Goal: Communication & Community: Answer question/provide support

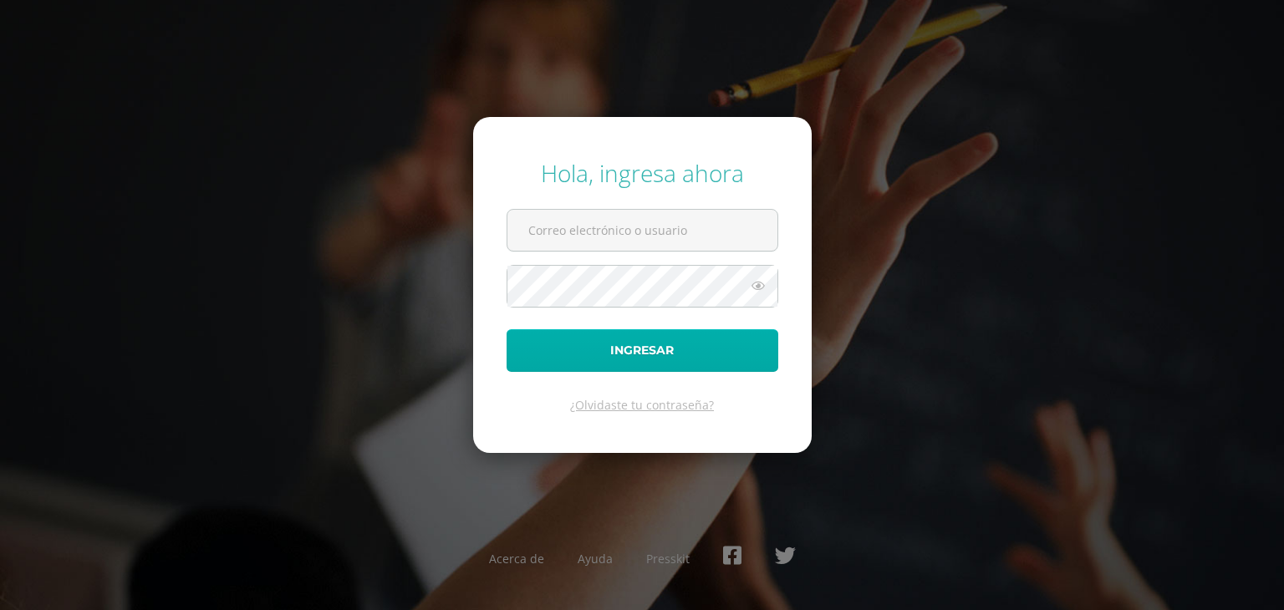
type input "[EMAIL_ADDRESS][DOMAIN_NAME]"
click at [650, 351] on button "Ingresar" at bounding box center [643, 350] width 272 height 43
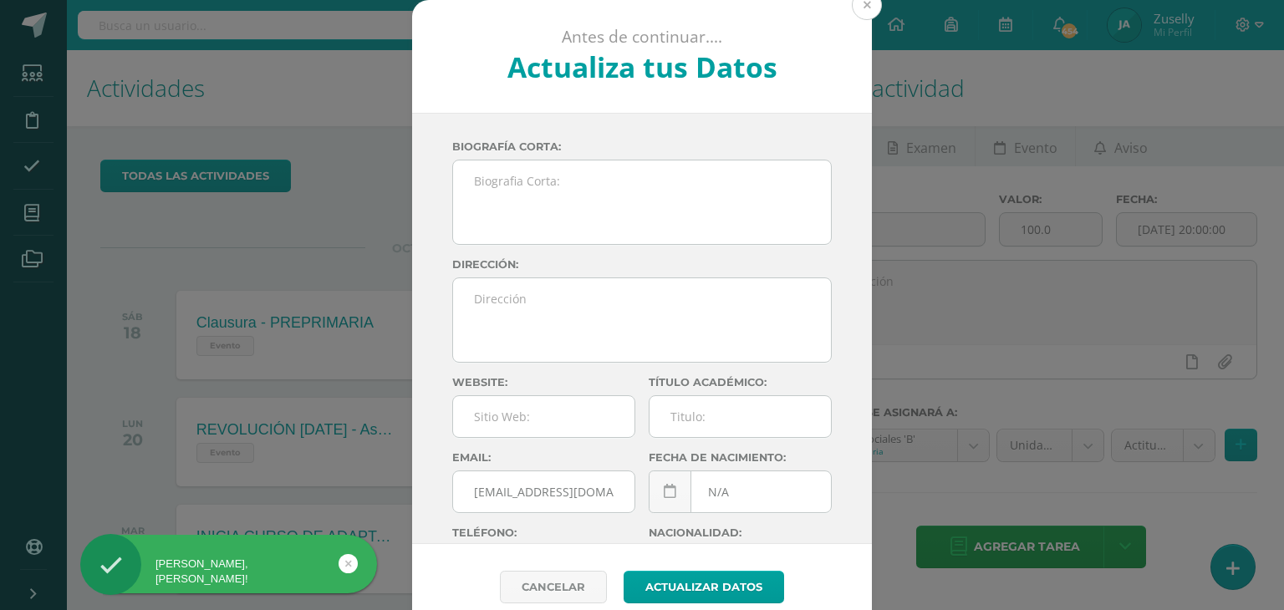
click at [866, 12] on button at bounding box center [867, 5] width 30 height 30
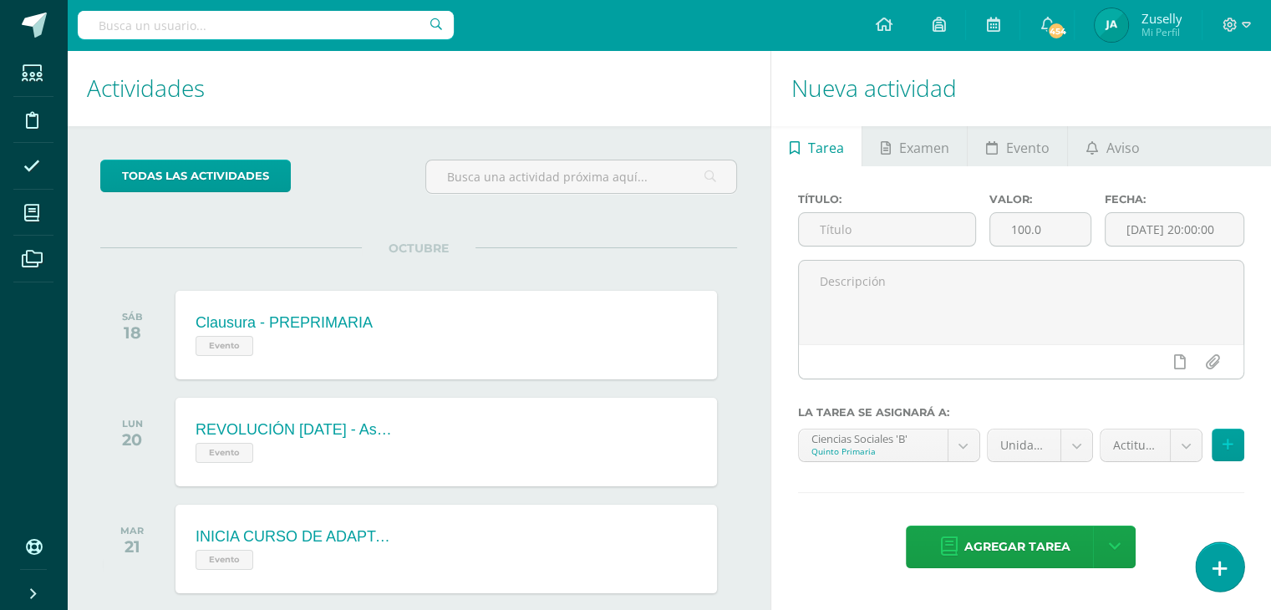
click at [1220, 558] on link at bounding box center [1220, 566] width 48 height 48
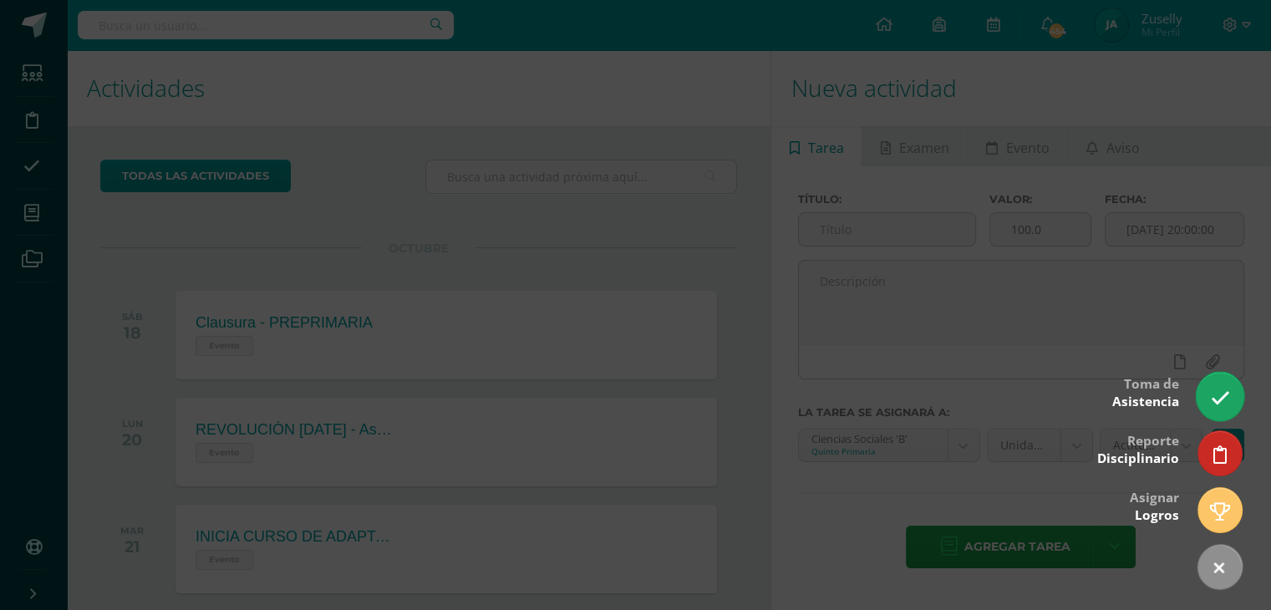
click at [1226, 389] on icon at bounding box center [1219, 398] width 19 height 19
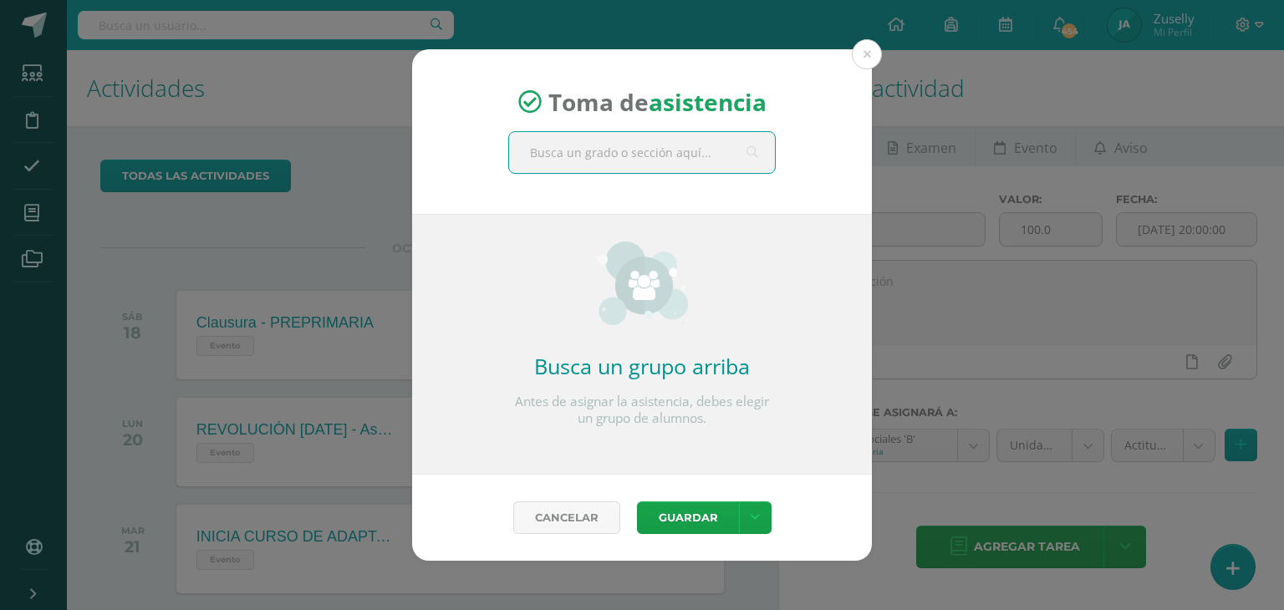
click at [661, 153] on input "text" at bounding box center [642, 152] width 266 height 41
type input "quinto b"
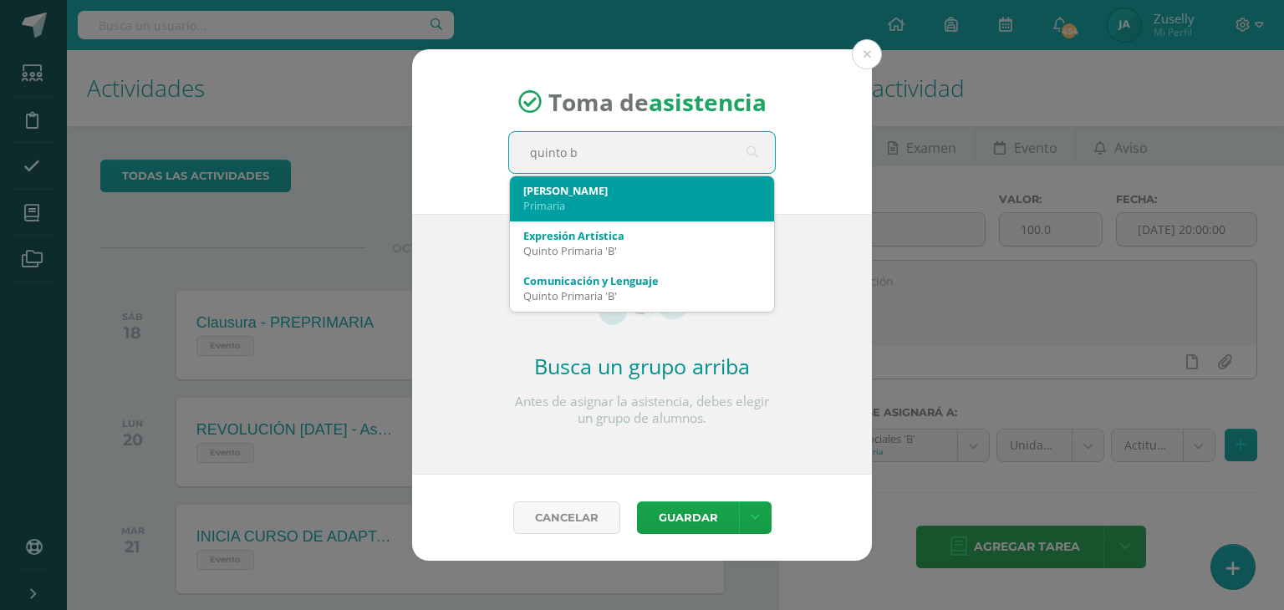
click at [582, 188] on div "[PERSON_NAME]" at bounding box center [641, 190] width 237 height 15
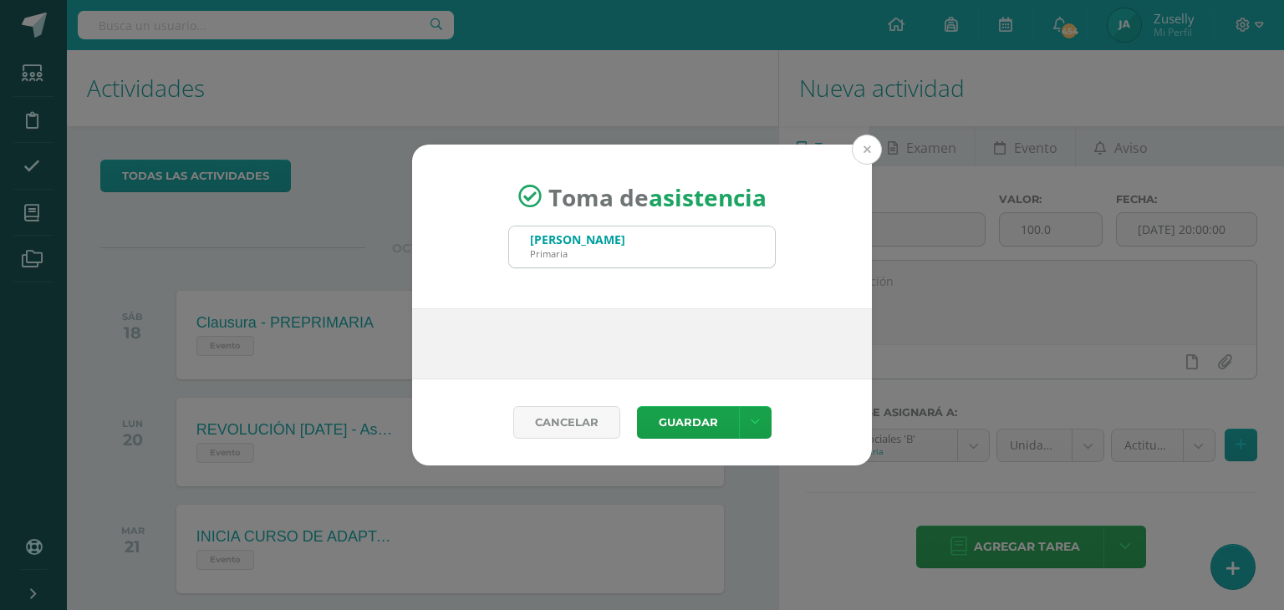
click at [866, 150] on button at bounding box center [867, 150] width 30 height 30
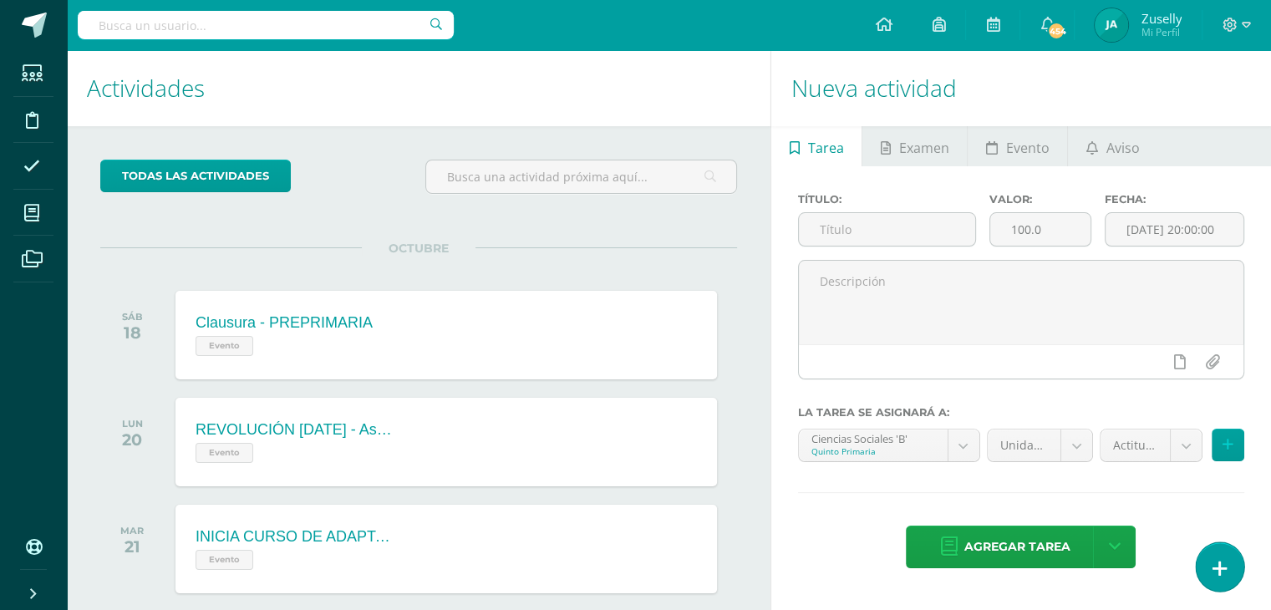
click at [1223, 559] on icon at bounding box center [1220, 568] width 15 height 19
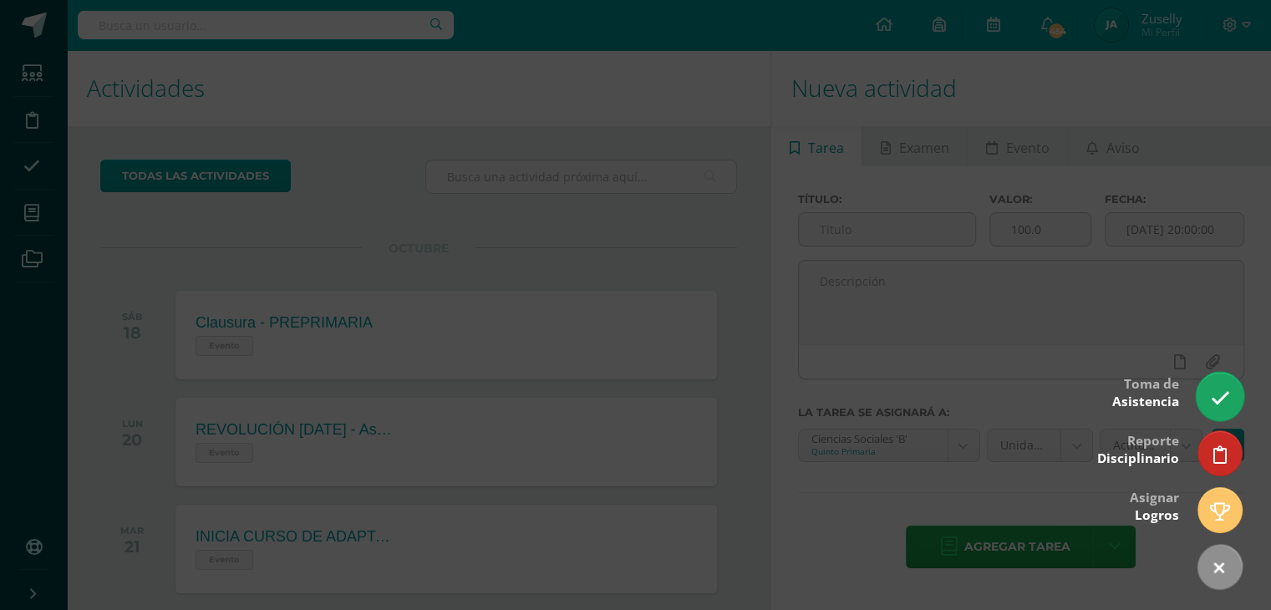
click at [1214, 397] on icon at bounding box center [1219, 398] width 19 height 19
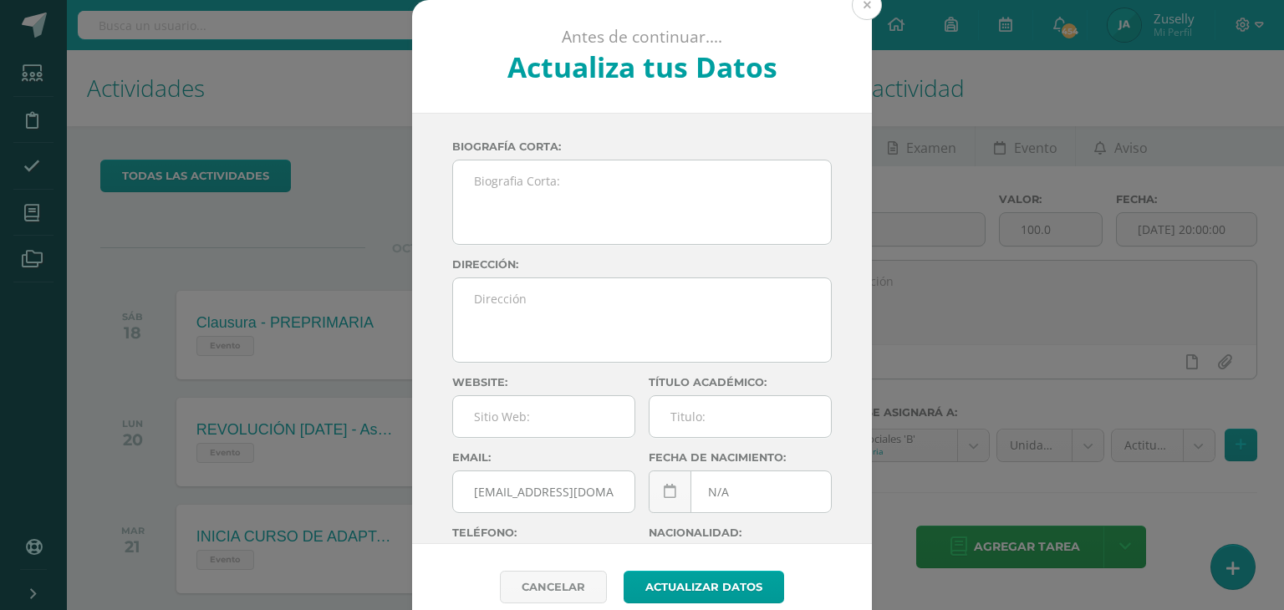
click at [863, 7] on button at bounding box center [867, 5] width 30 height 30
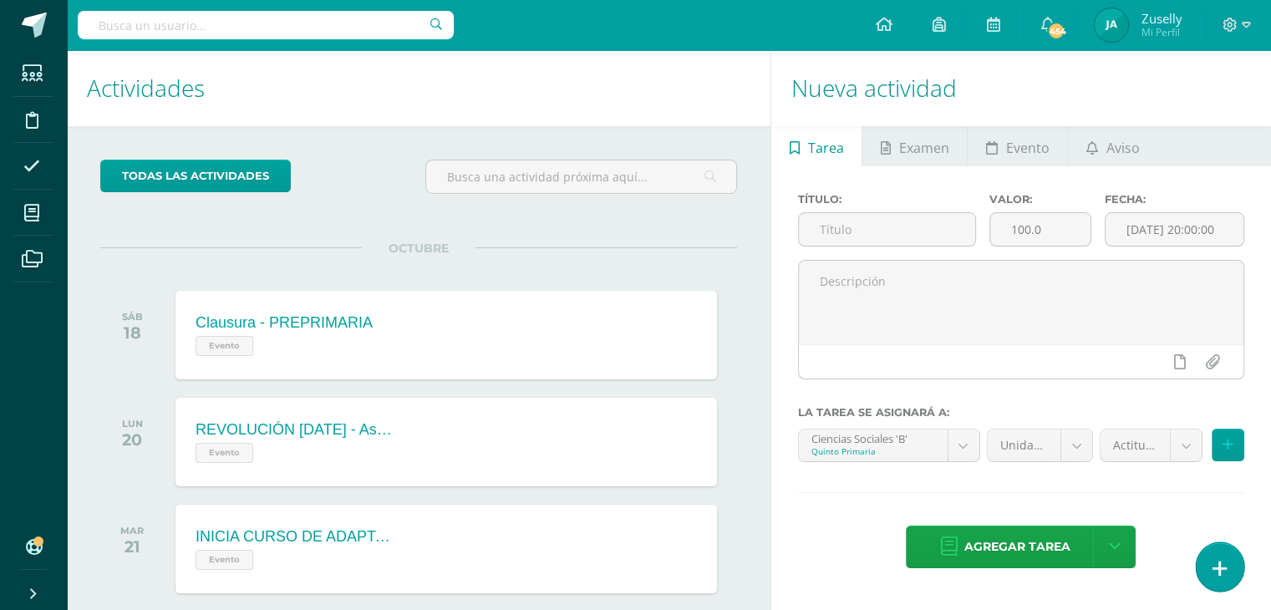
click at [1218, 562] on icon at bounding box center [1220, 568] width 15 height 19
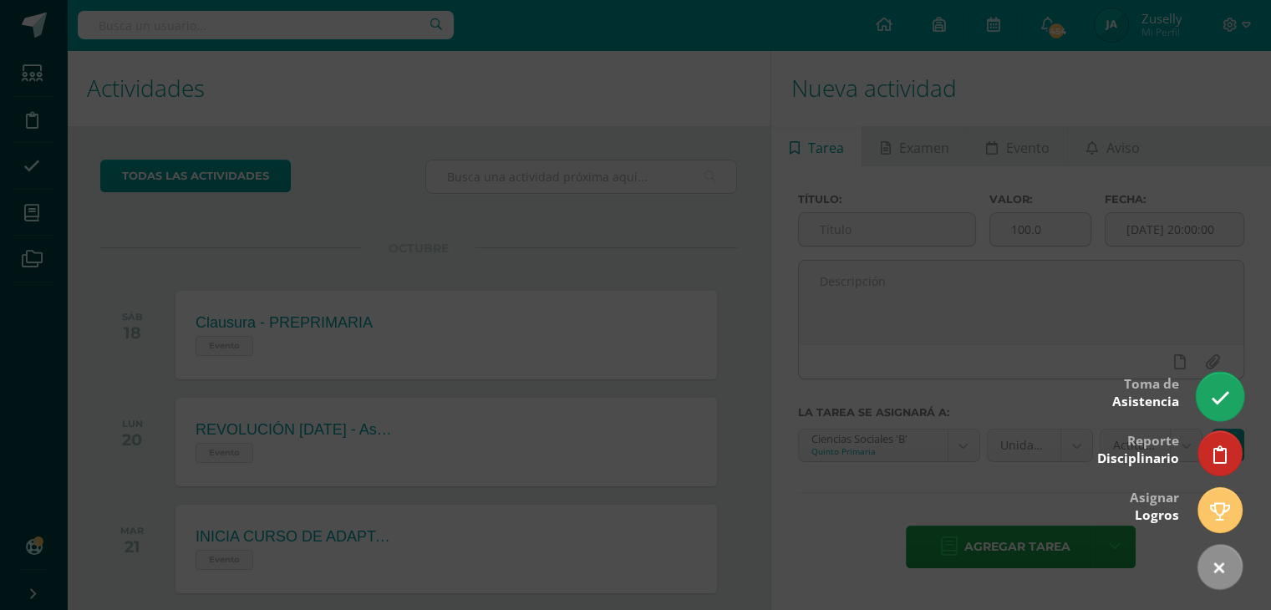
click at [1214, 390] on icon at bounding box center [1219, 398] width 19 height 19
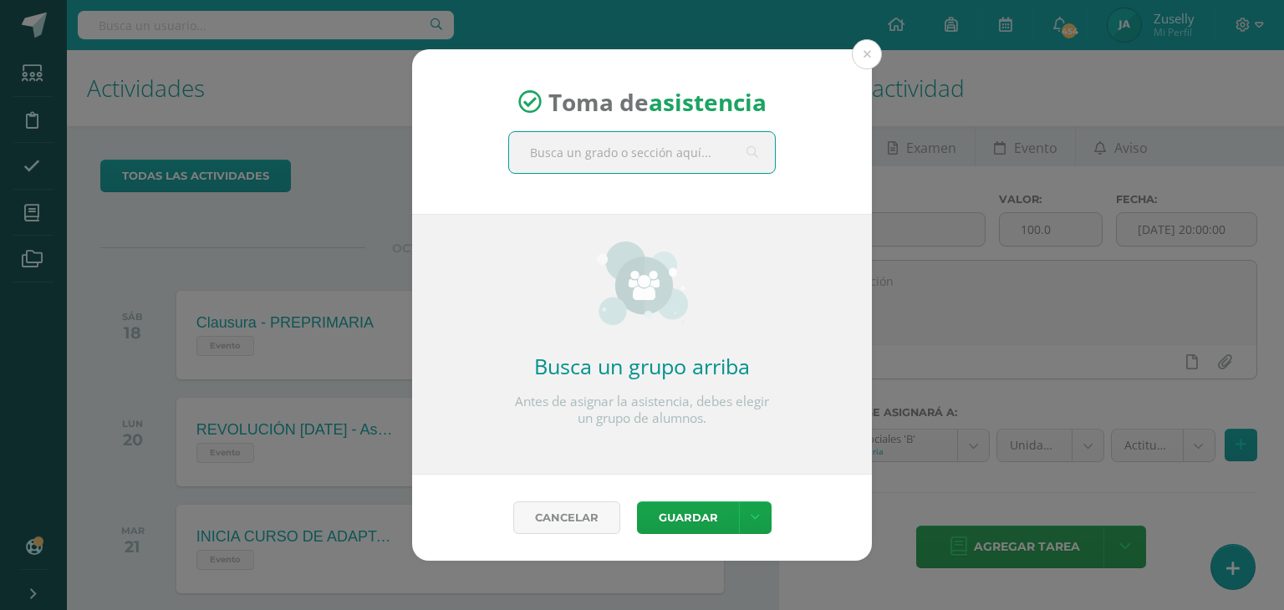
click at [639, 160] on input "text" at bounding box center [642, 152] width 266 height 41
type input "quinto b"
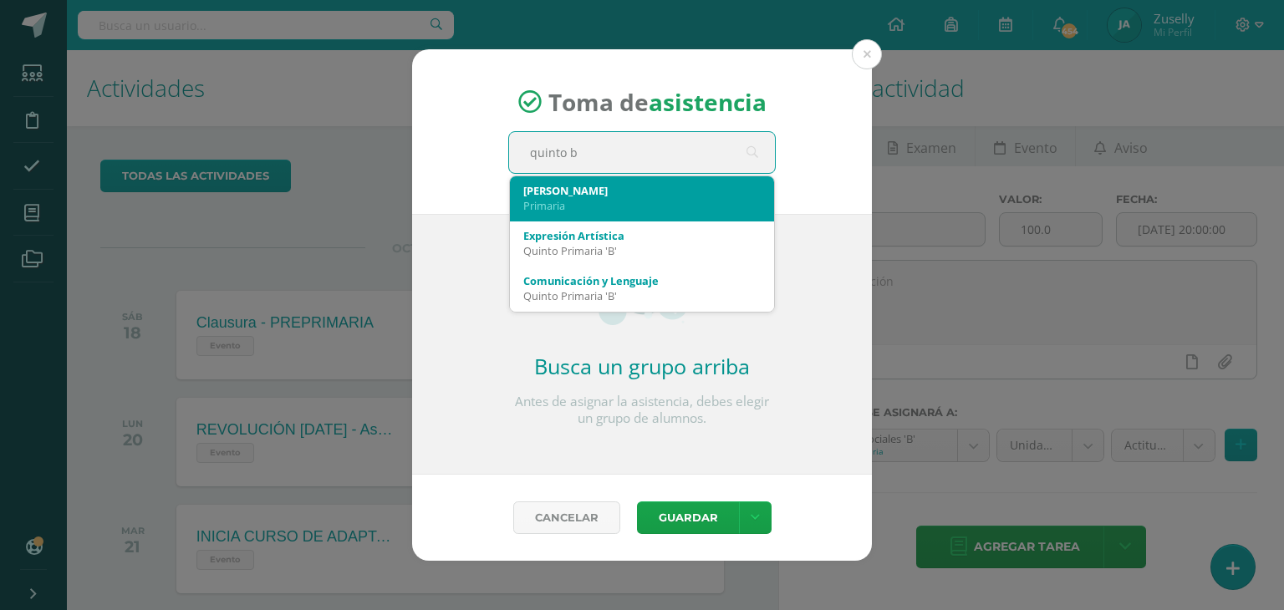
click at [607, 183] on div "[PERSON_NAME]" at bounding box center [641, 190] width 237 height 15
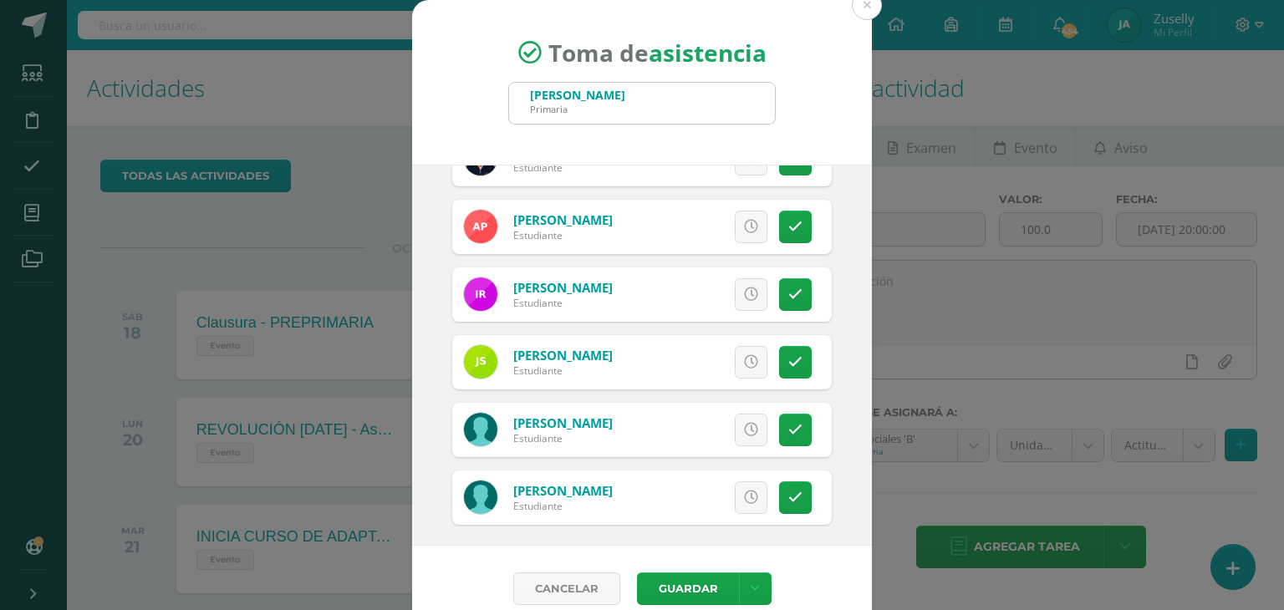
scroll to position [723, 0]
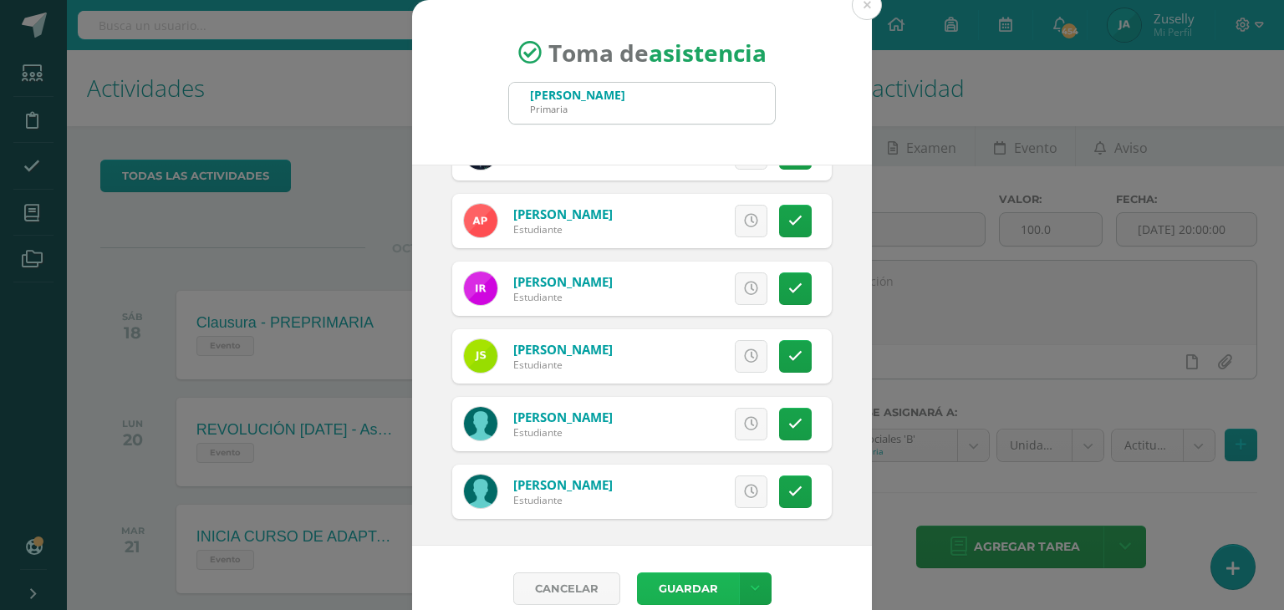
click at [698, 576] on button "Guardar" at bounding box center [688, 589] width 102 height 33
